Goal: Transaction & Acquisition: Purchase product/service

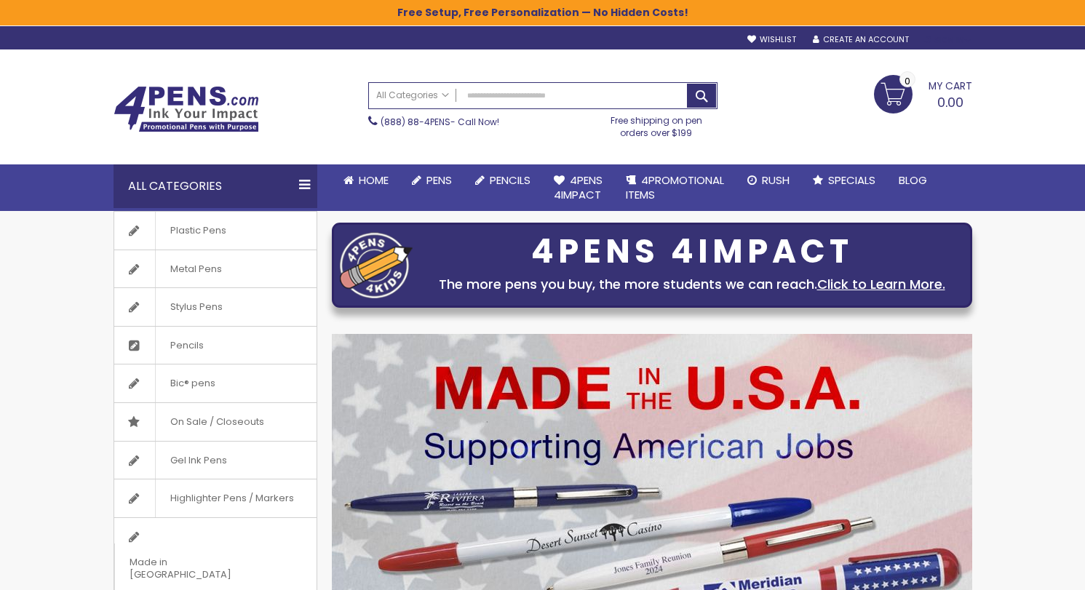
click at [952, 36] on div "Sign In" at bounding box center [947, 40] width 48 height 11
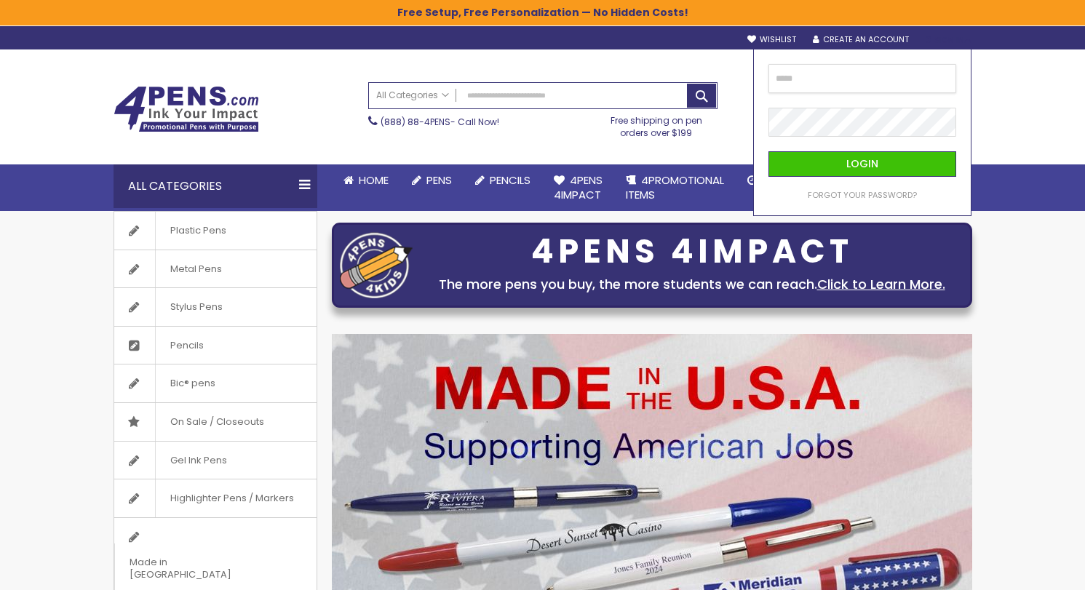
click at [817, 81] on input "email" at bounding box center [862, 78] width 188 height 29
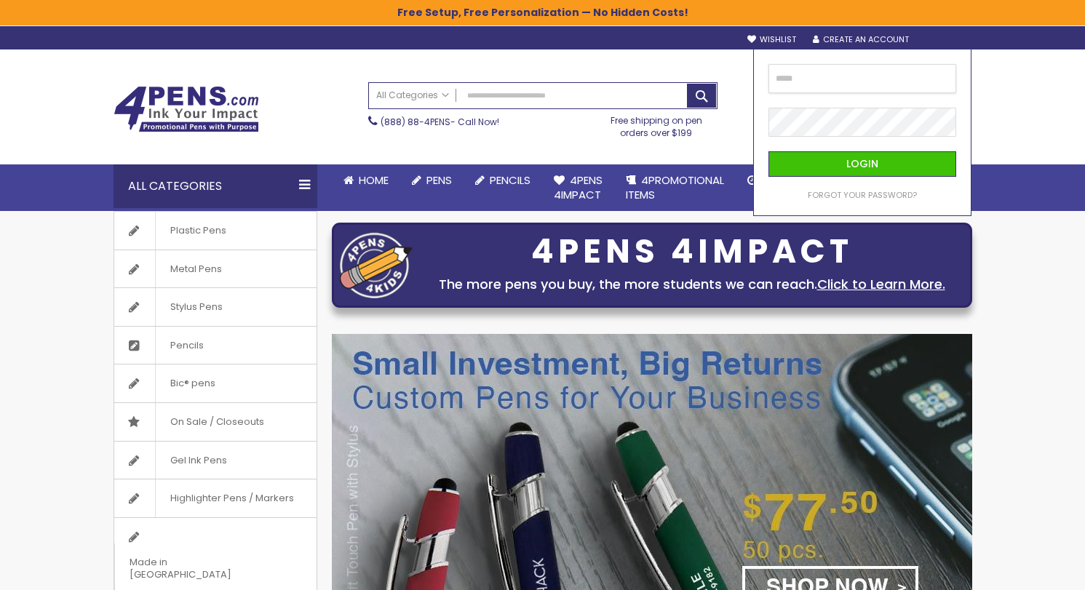
click at [799, 75] on input "email" at bounding box center [862, 78] width 188 height 29
type input "**********"
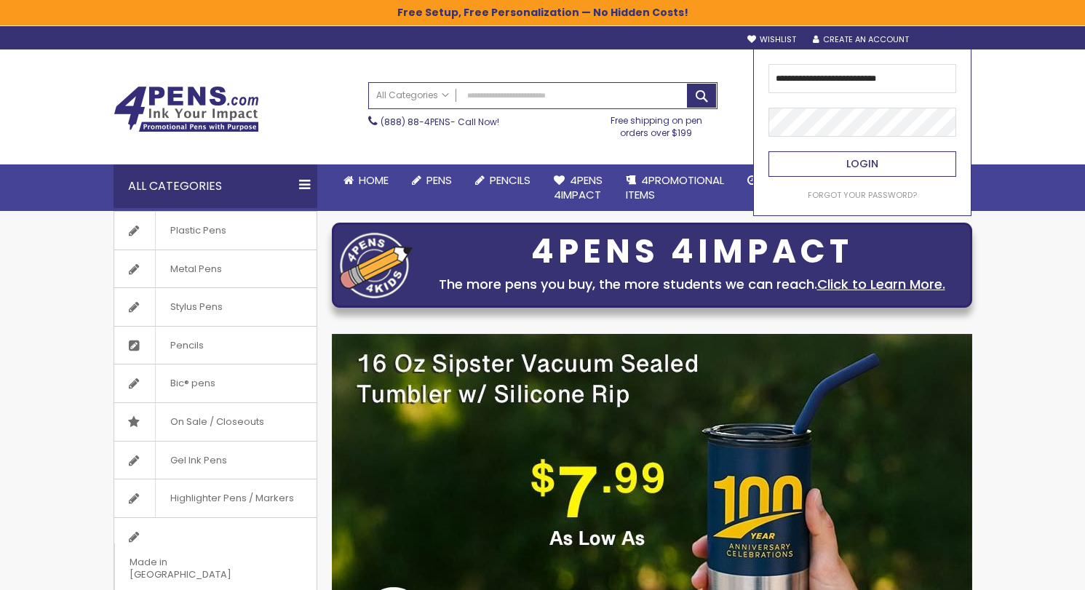
click at [866, 167] on span "Login" at bounding box center [862, 163] width 32 height 15
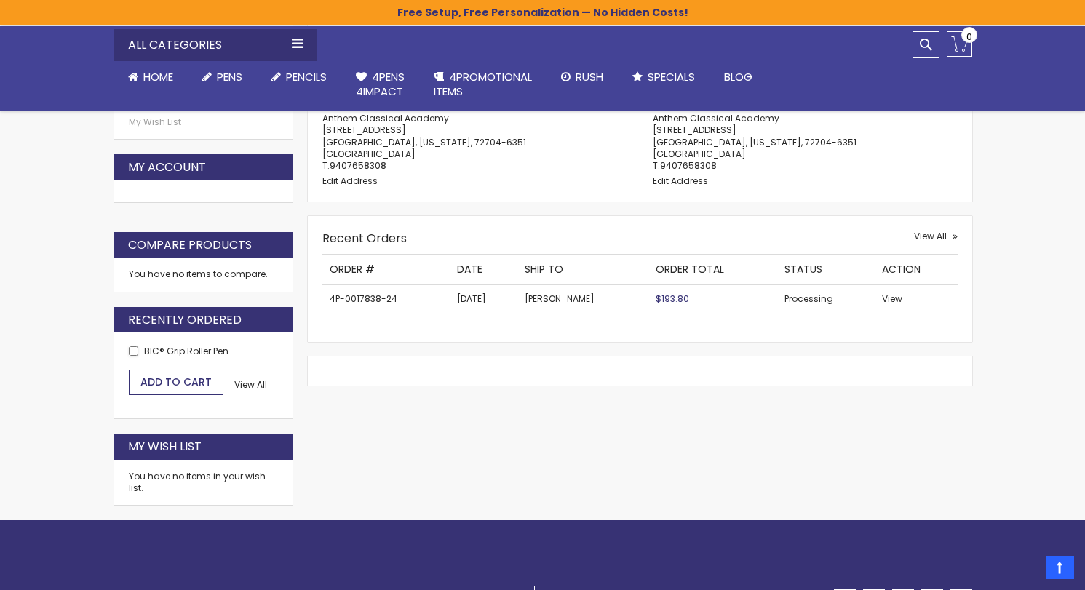
scroll to position [425, 0]
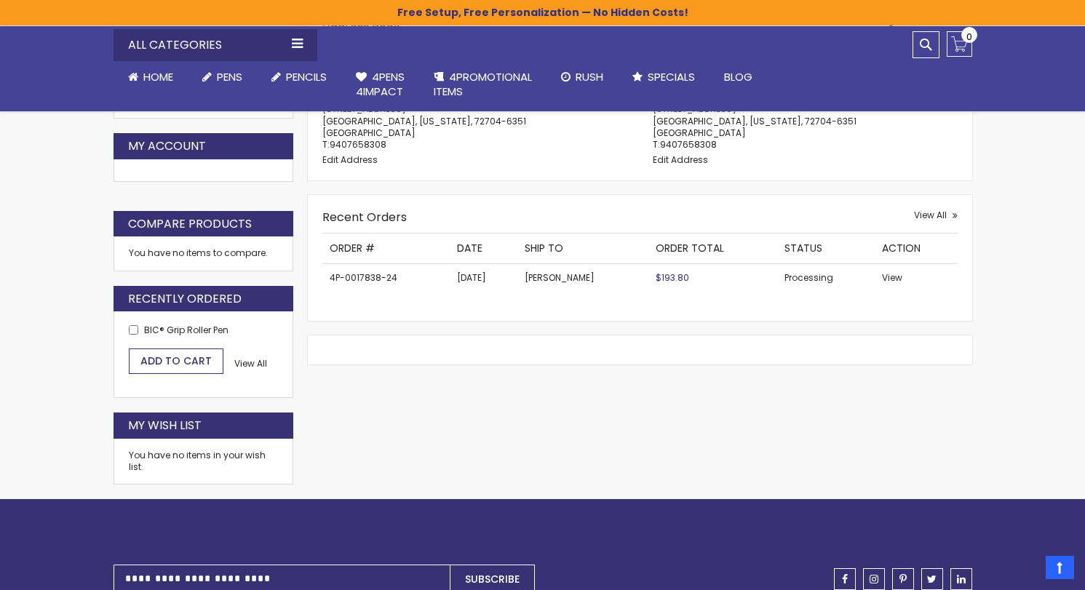
click at [191, 359] on span "Add to Cart" at bounding box center [175, 361] width 71 height 15
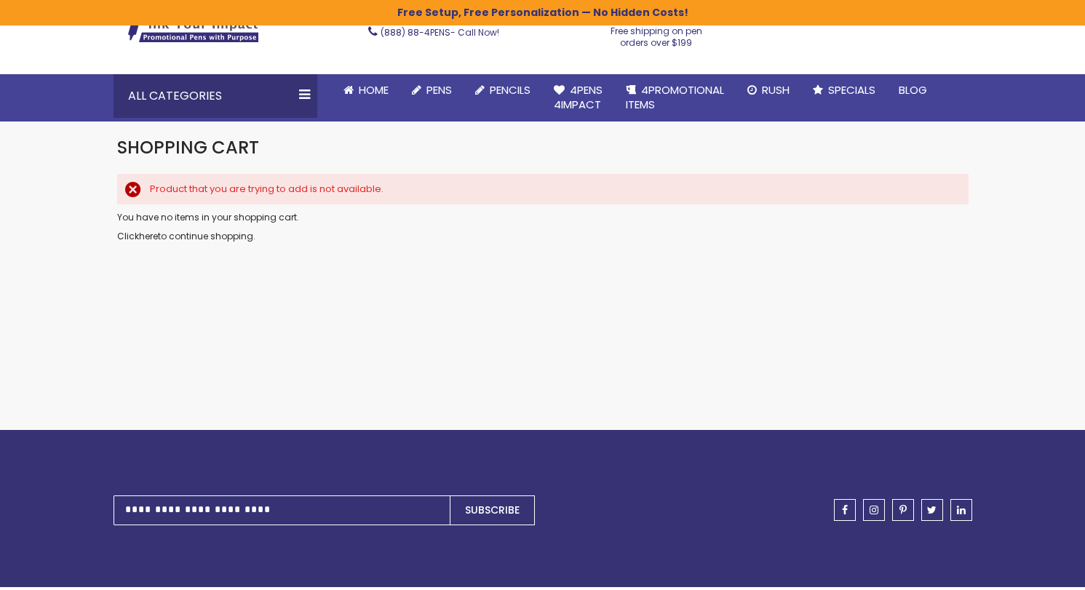
scroll to position [91, 0]
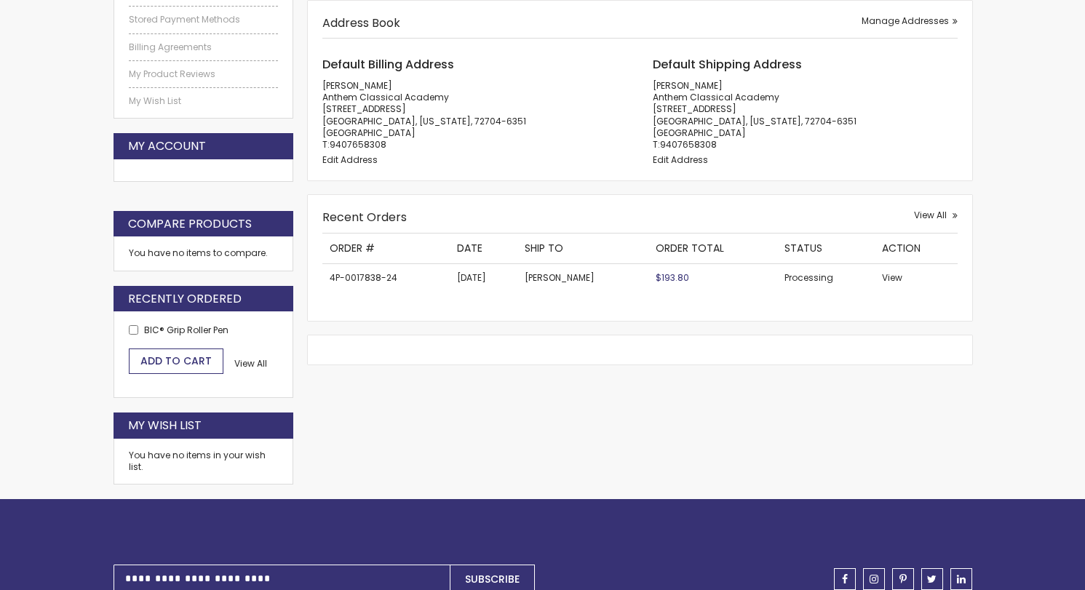
scroll to position [425, 0]
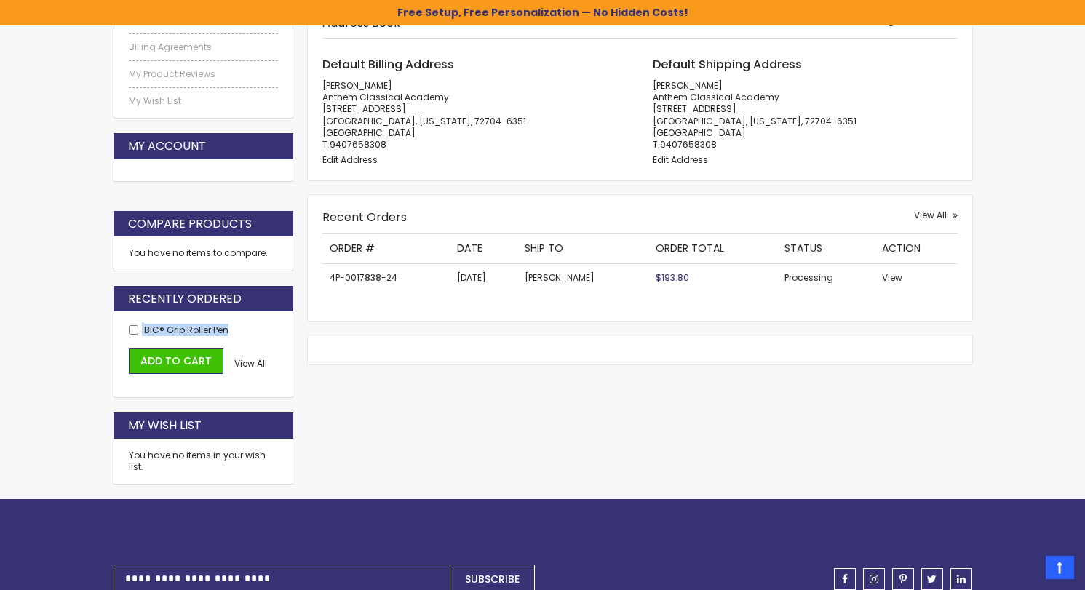
click at [135, 331] on li "Add to Cart BIC® Grip Roller Pen" at bounding box center [204, 329] width 150 height 14
copy li "BIC® Grip Roller Pen"
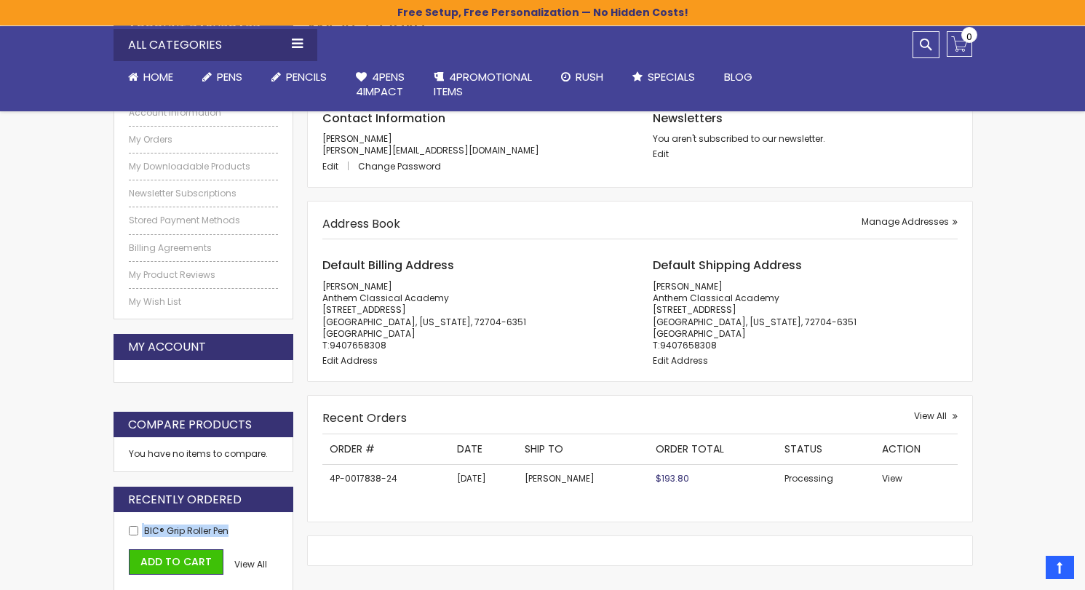
scroll to position [225, 0]
click at [927, 410] on span "View All" at bounding box center [930, 415] width 33 height 12
